Goal: Task Accomplishment & Management: Use online tool/utility

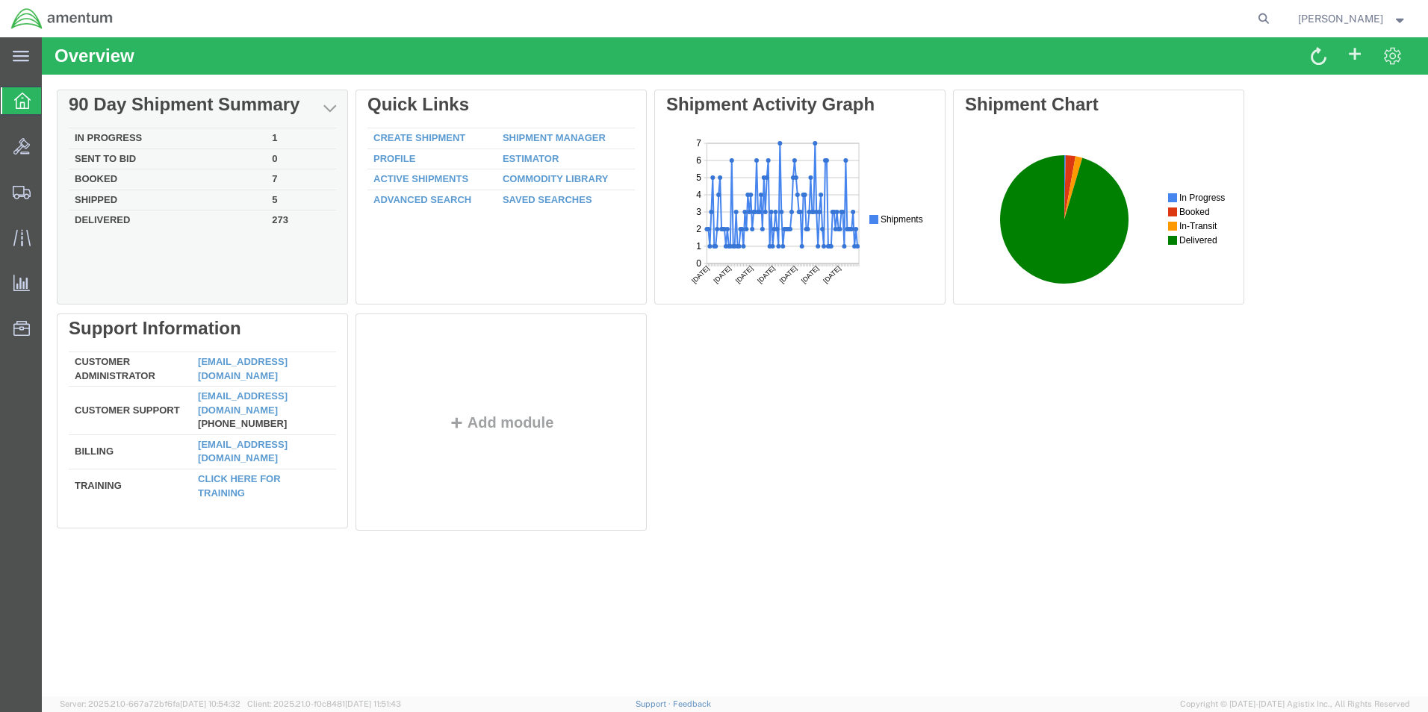
click at [109, 135] on td "In Progress" at bounding box center [167, 138] width 197 height 21
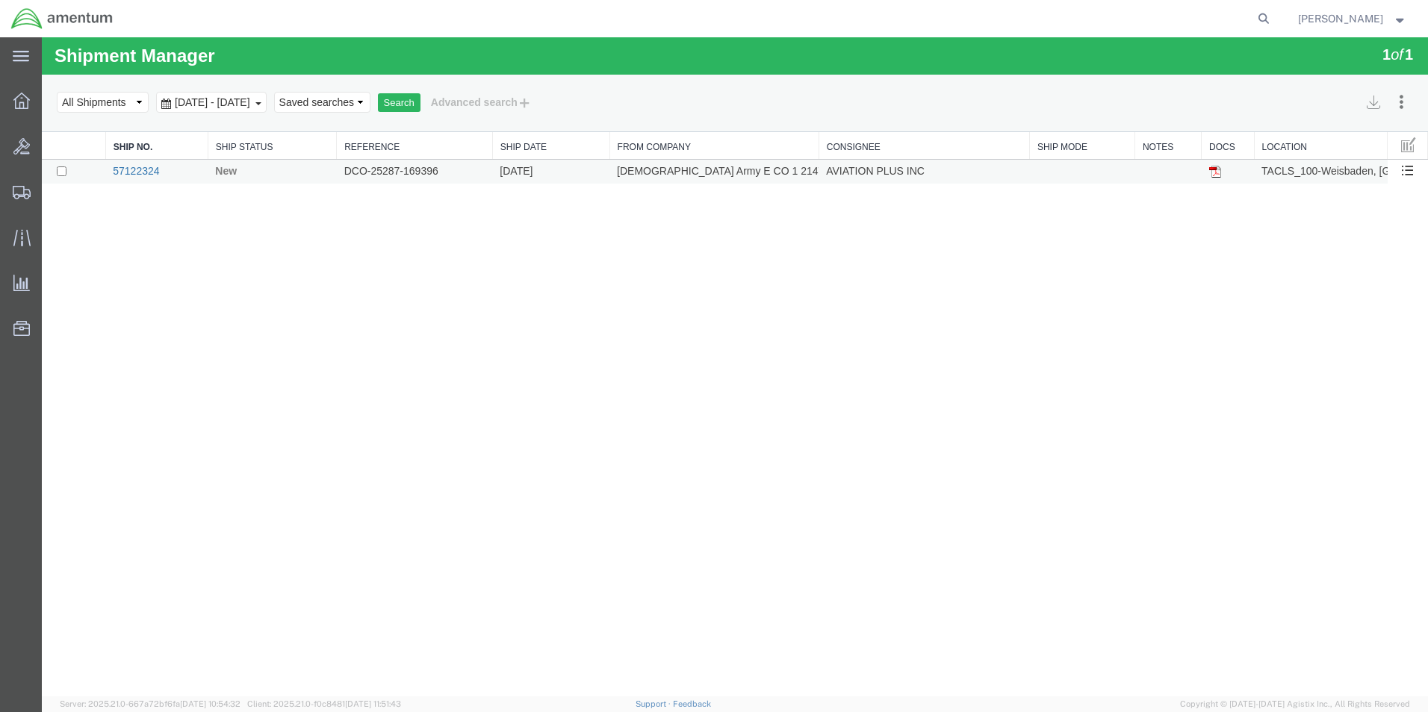
click at [146, 170] on link "57122324" at bounding box center [136, 171] width 46 height 12
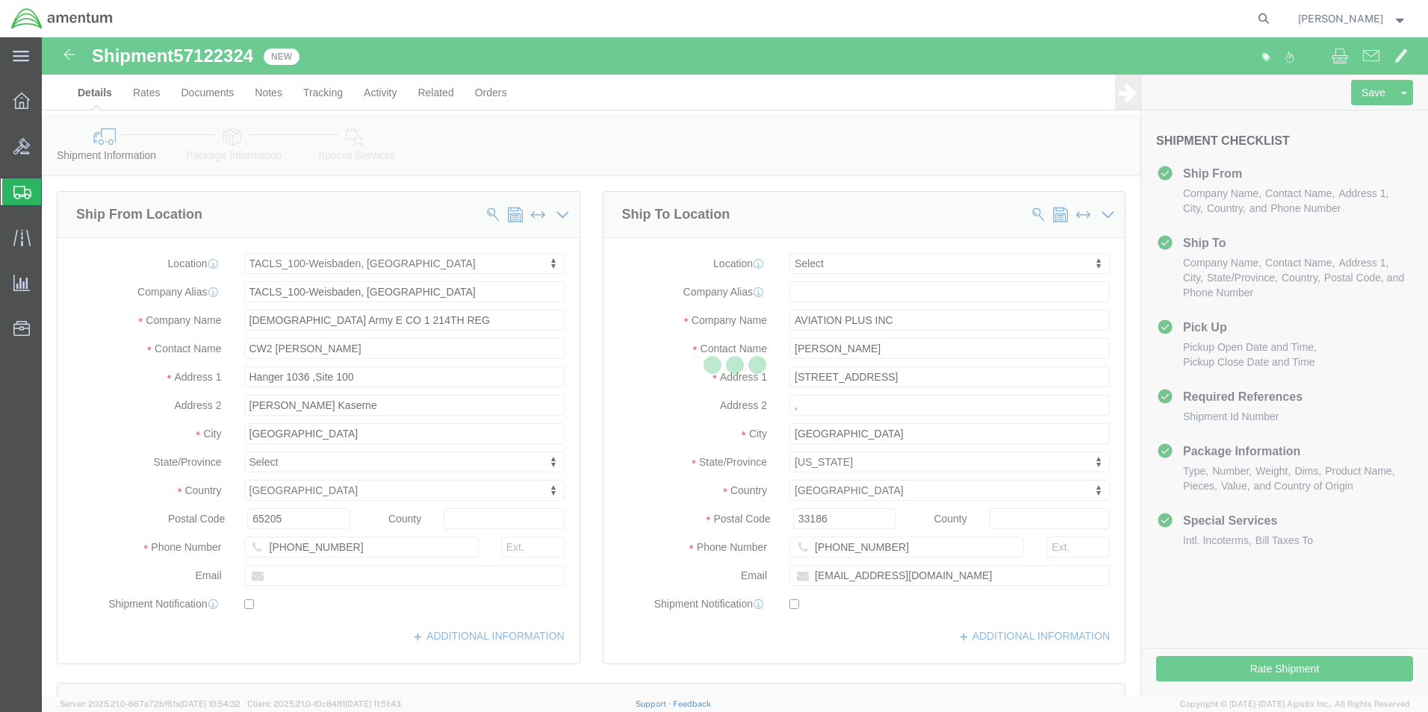
select select "42677"
select select
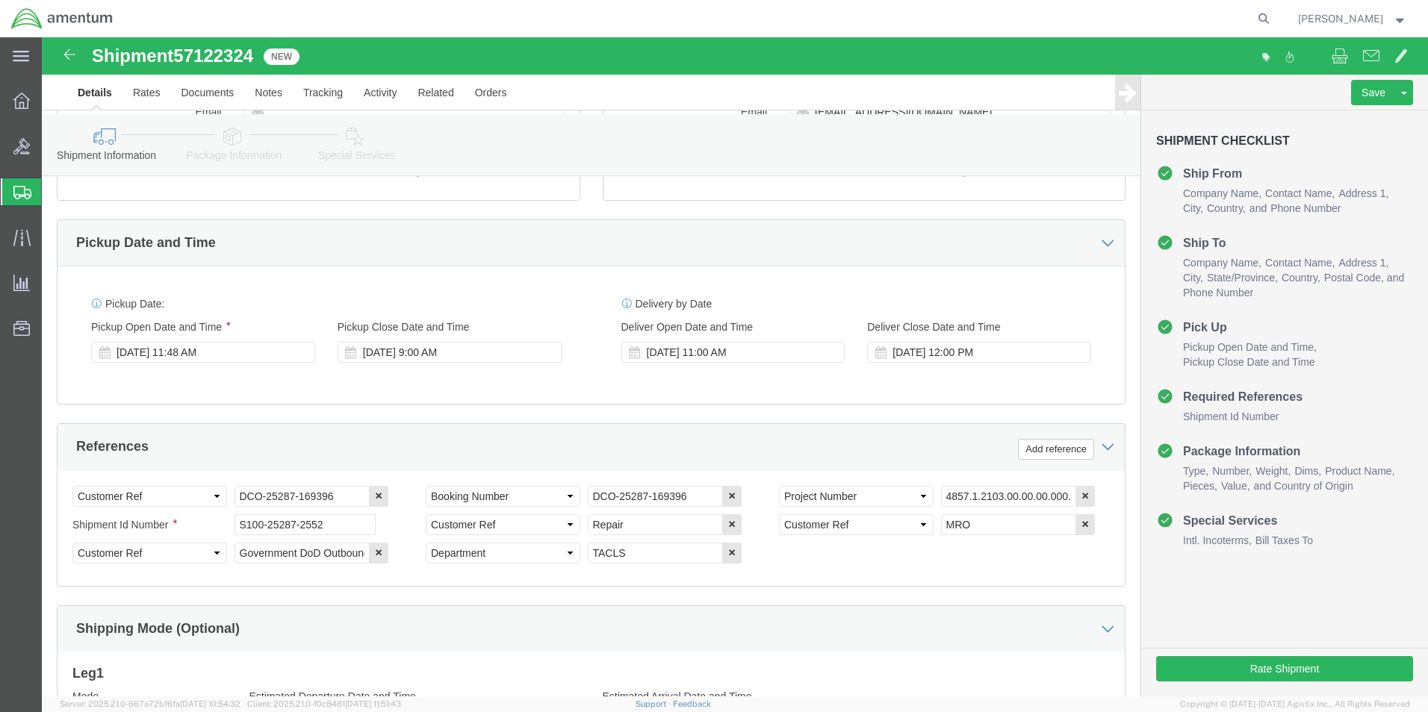
scroll to position [683, 0]
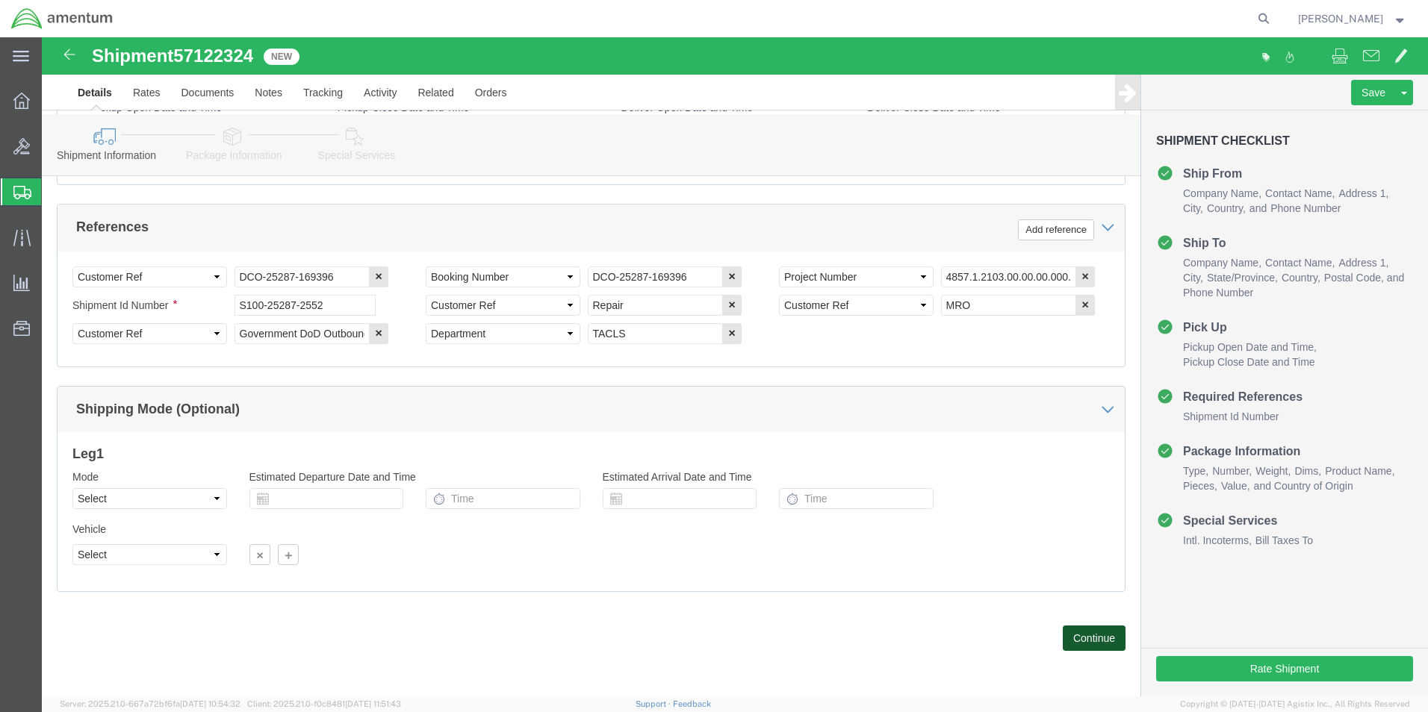
click button "Continue"
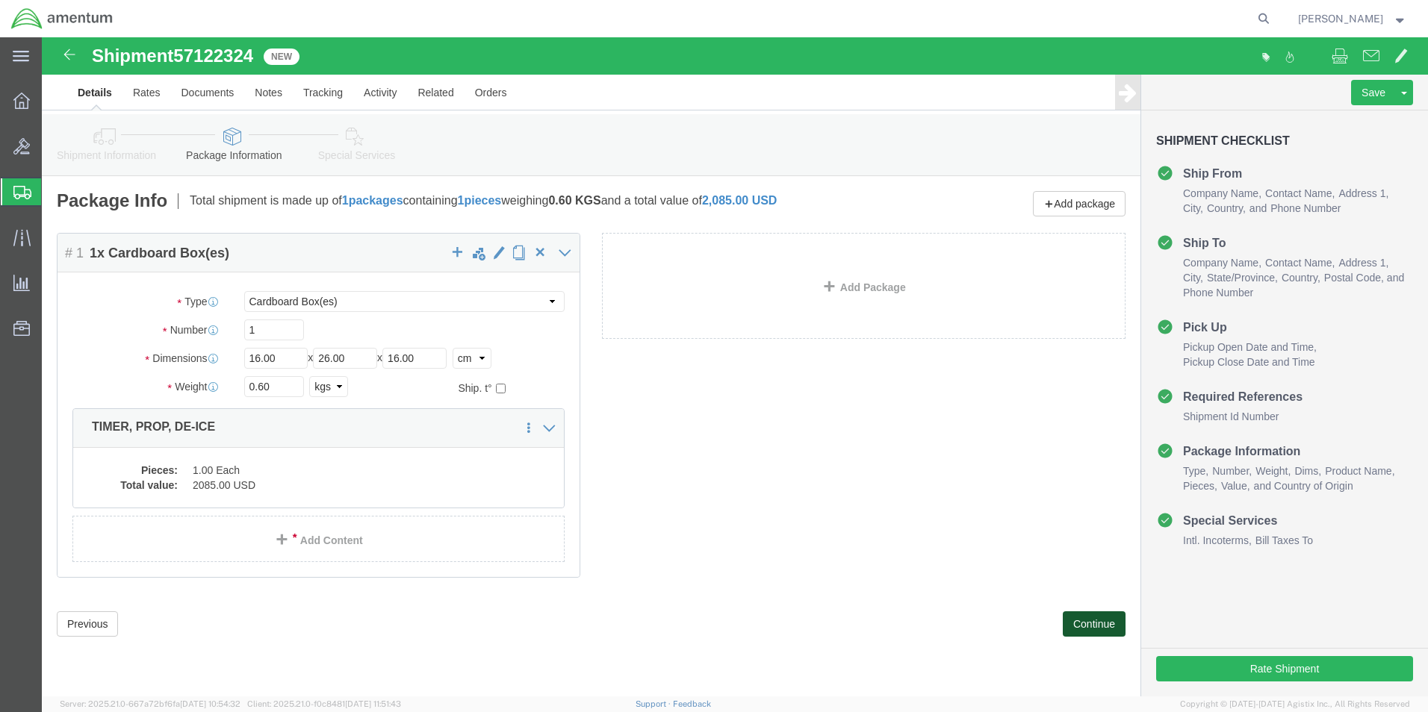
click button "Continue"
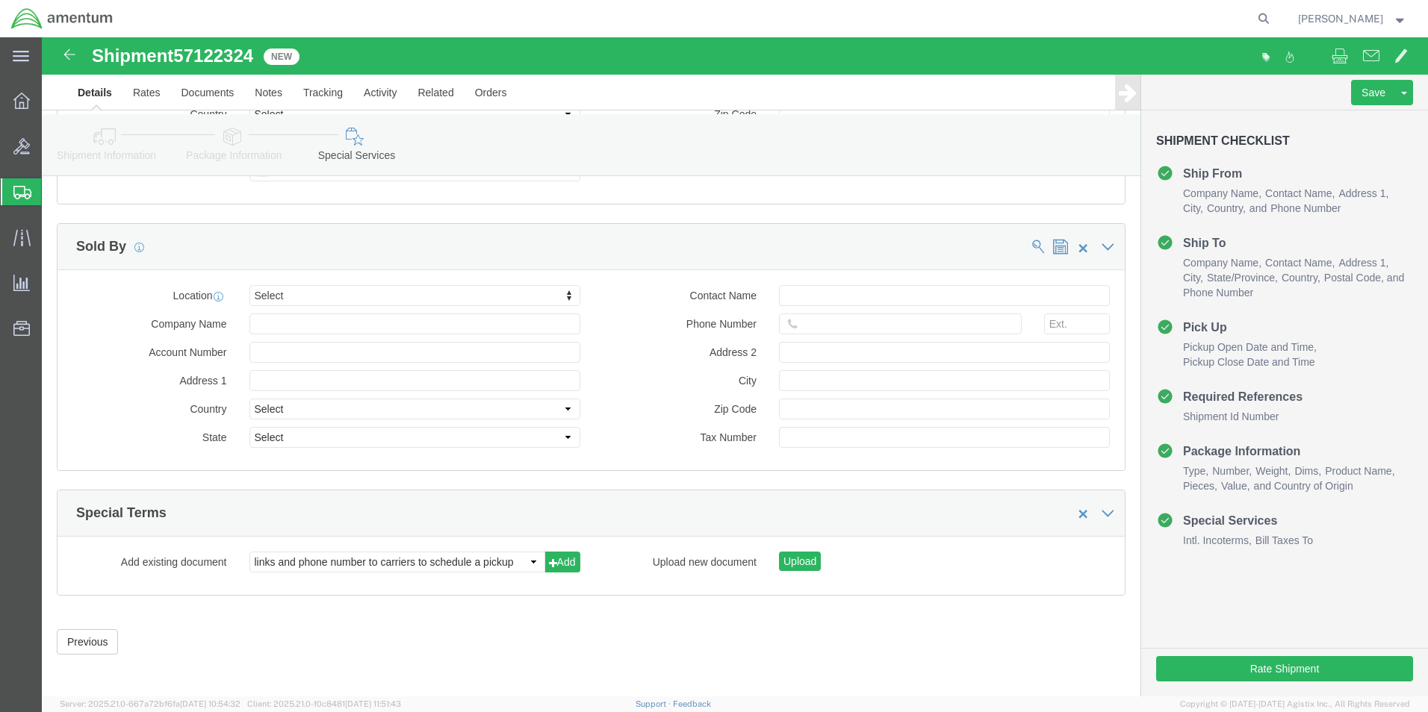
scroll to position [1623, 0]
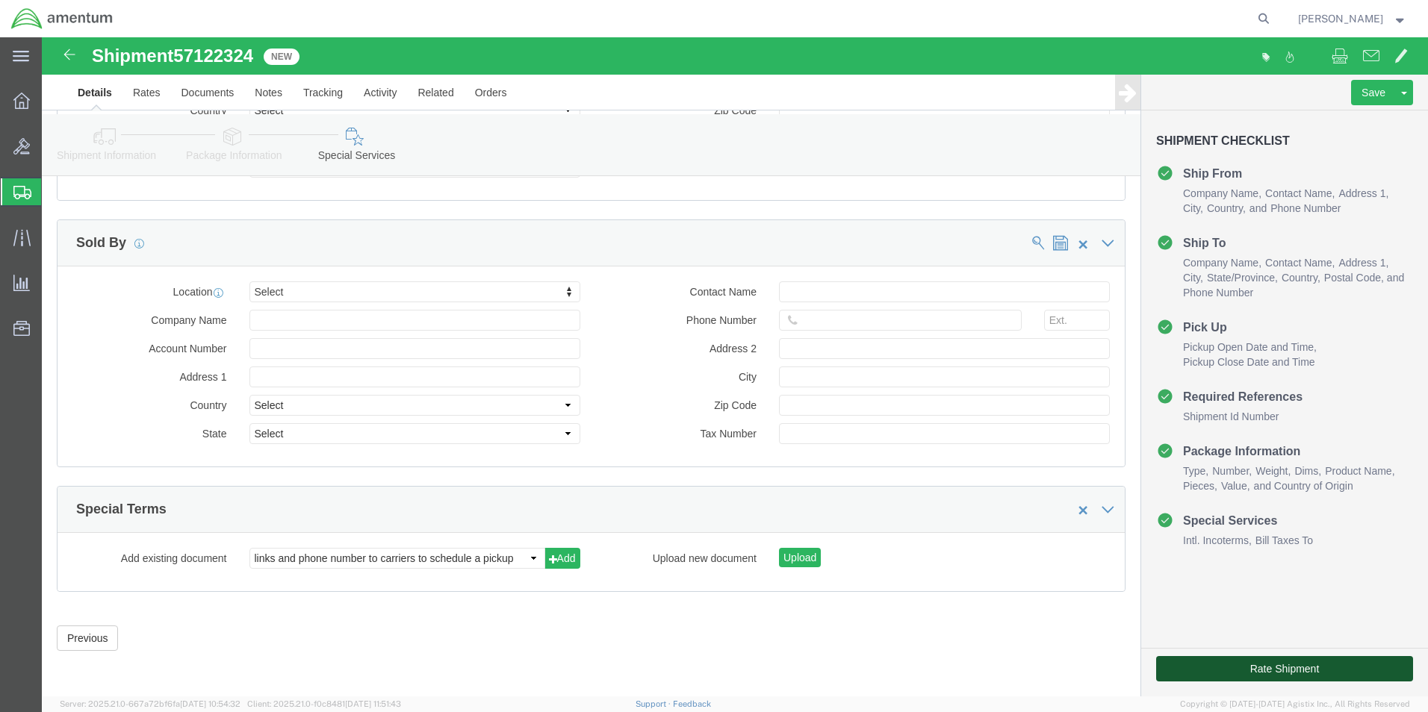
click button "Rate Shipment"
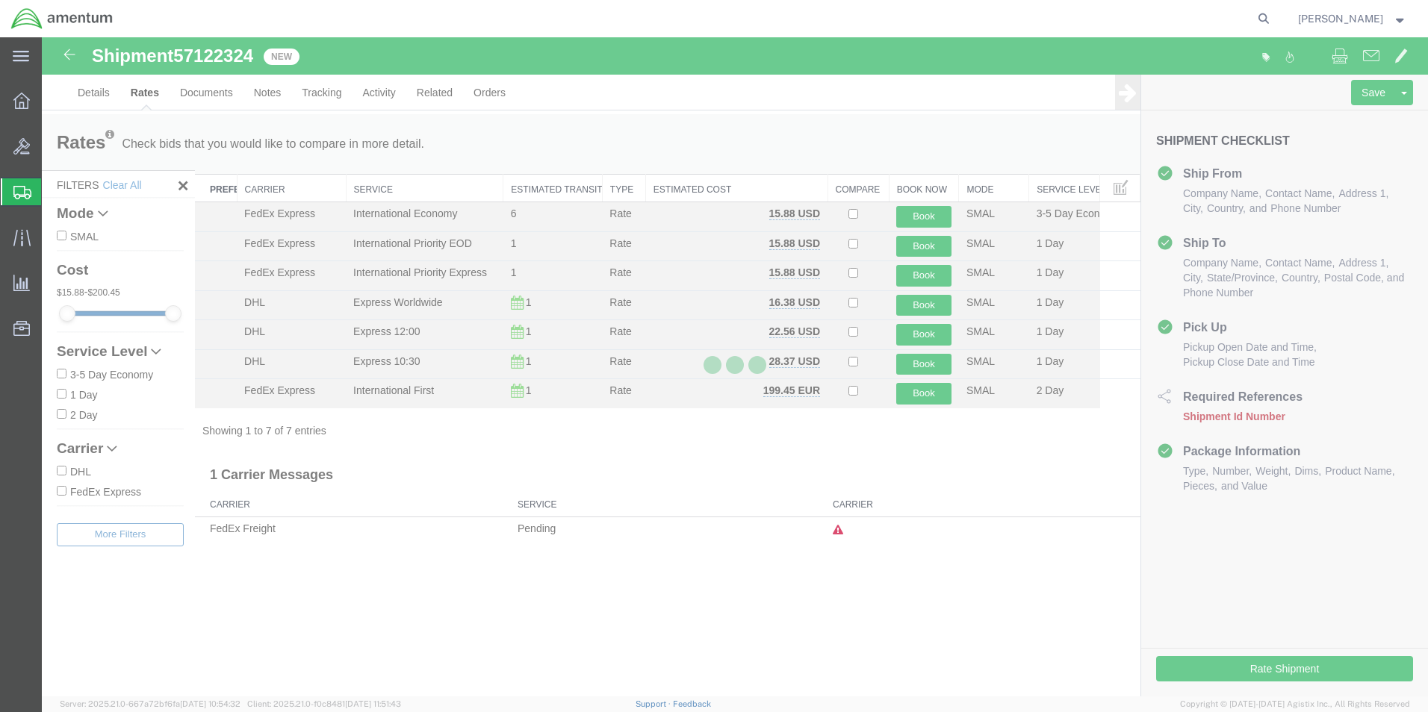
scroll to position [0, 0]
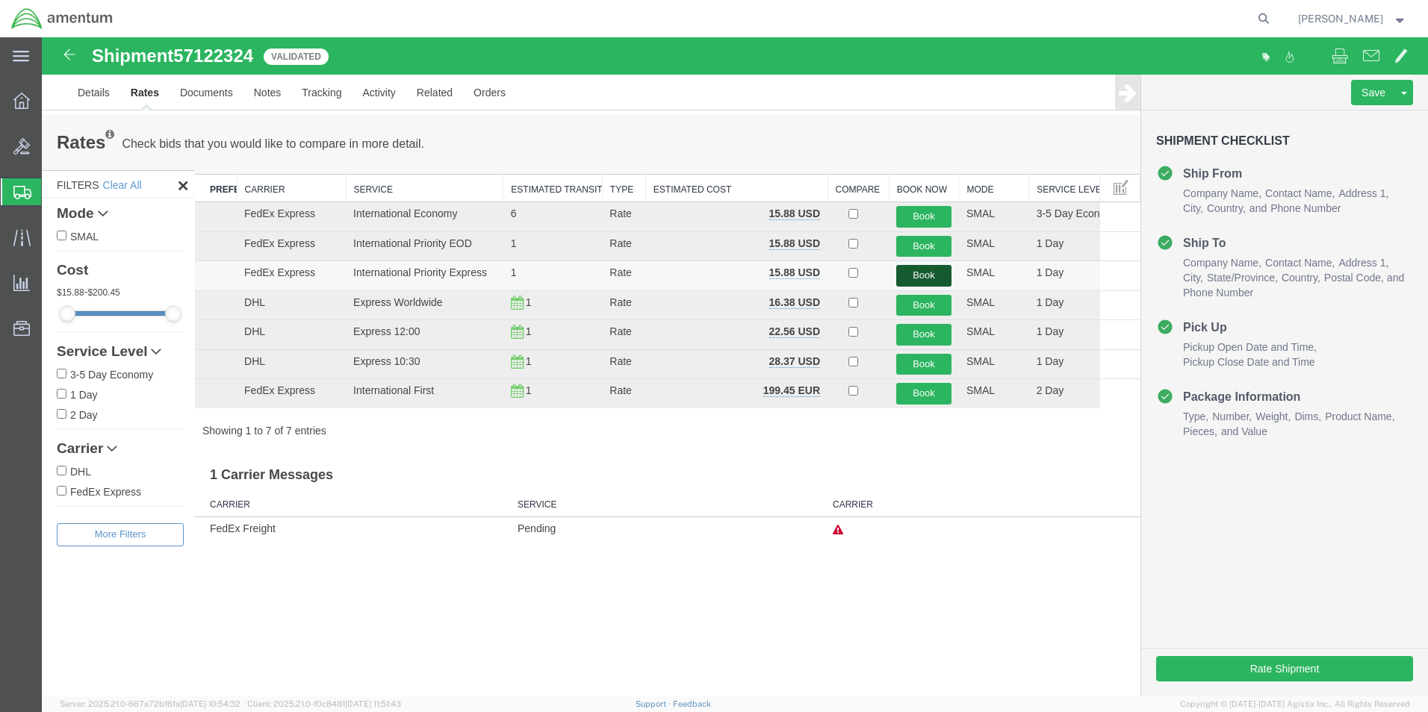
click at [919, 274] on button "Book" at bounding box center [923, 276] width 55 height 22
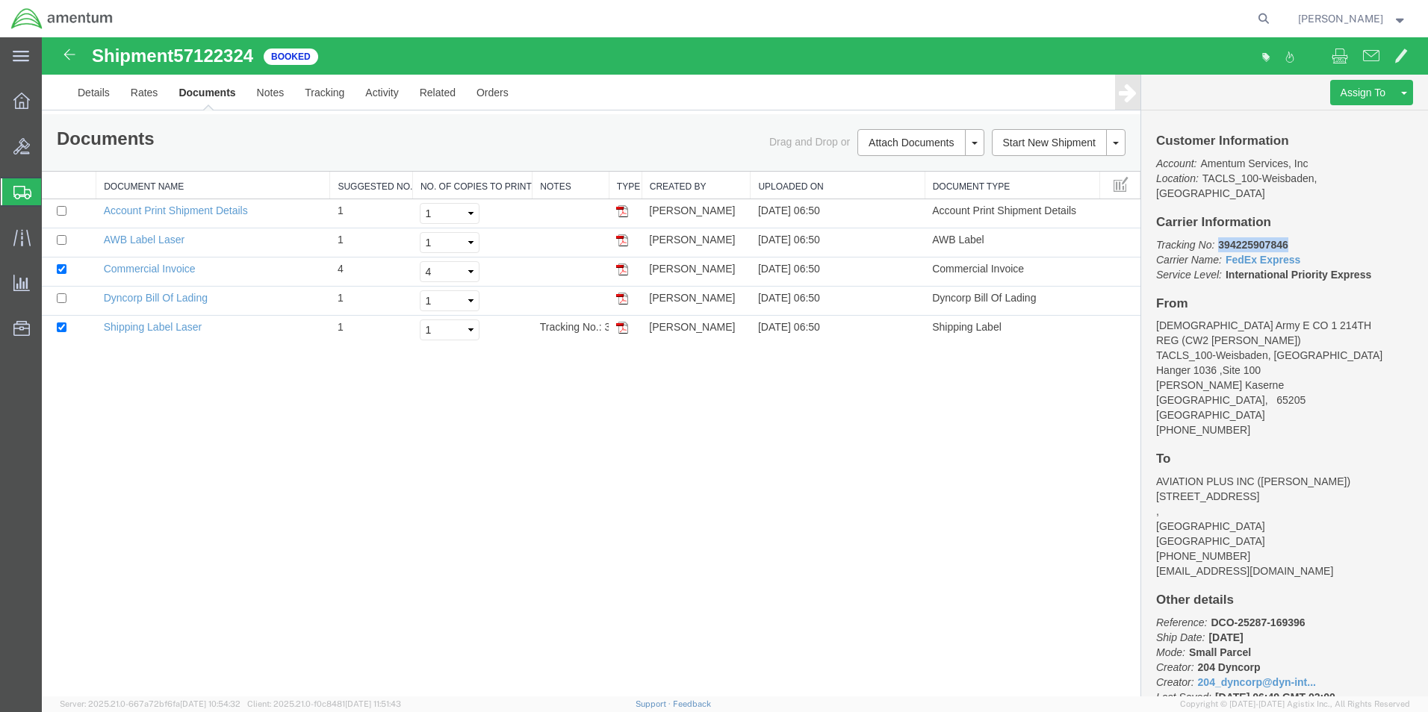
drag, startPoint x: 1217, startPoint y: 232, endPoint x: 1290, endPoint y: 229, distance: 72.5
click at [1290, 237] on p "Tracking No: 394225907846 Carrier Name: FedEx Express FedEx Express Service Lev…" at bounding box center [1284, 259] width 257 height 45
copy b "394225907846"
click at [149, 326] on link "Shipping Label Laser" at bounding box center [153, 327] width 99 height 12
